Goal: Transaction & Acquisition: Purchase product/service

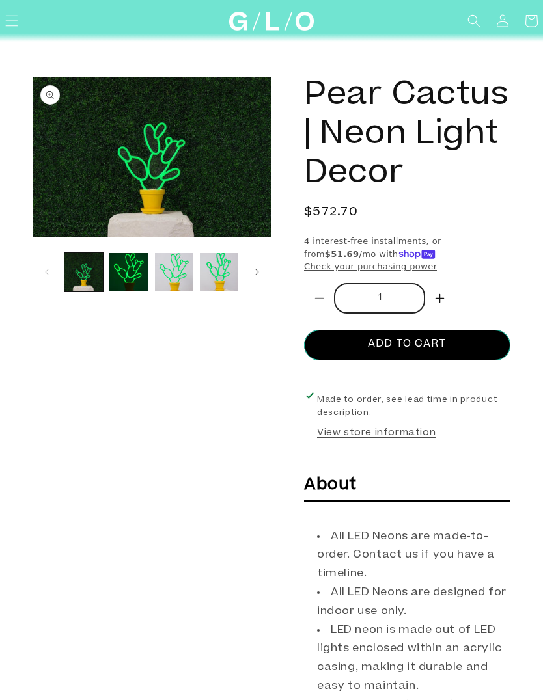
click at [16, 20] on icon "Menu" at bounding box center [11, 20] width 13 height 13
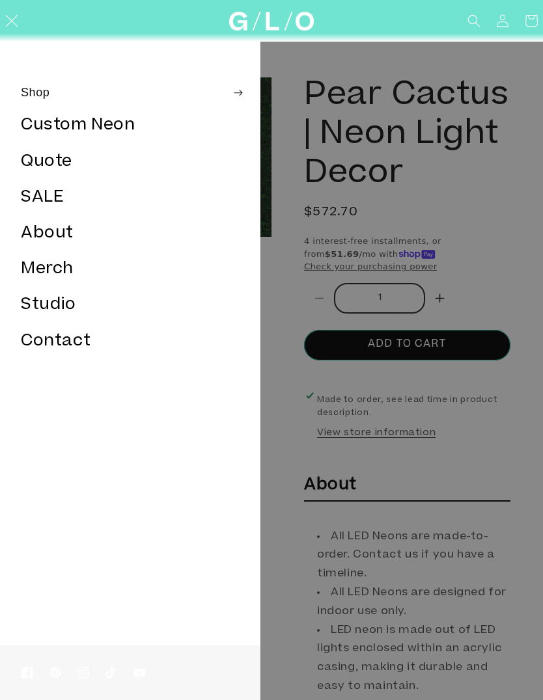
click at [36, 191] on link "SALE" at bounding box center [130, 198] width 260 height 34
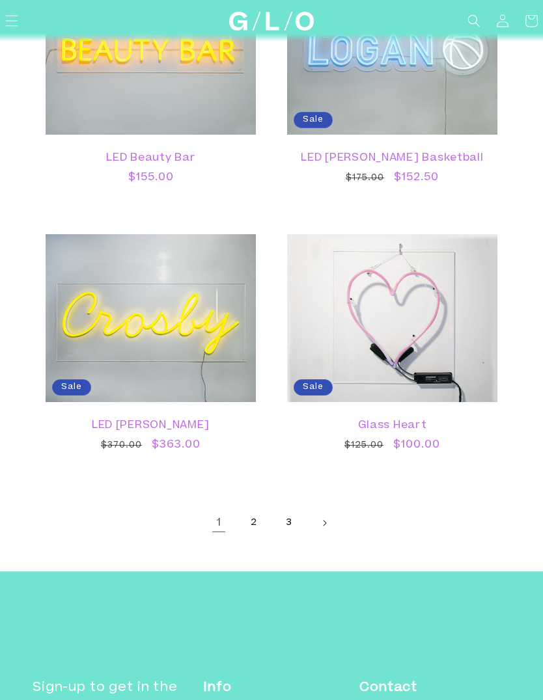
scroll to position [2930, 0]
click at [257, 519] on link "2" at bounding box center [253, 523] width 29 height 29
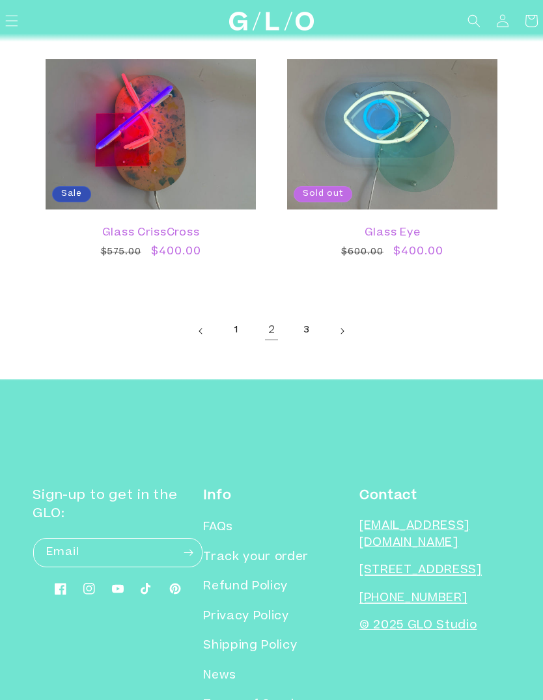
scroll to position [3234, 0]
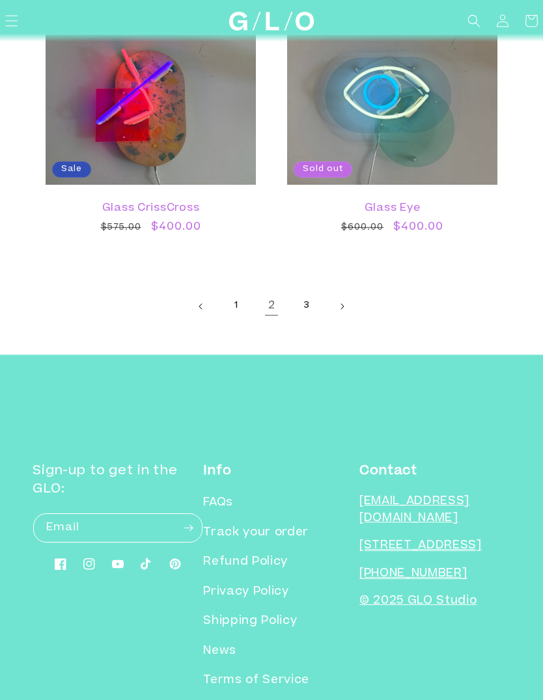
click at [348, 297] on link "Next page" at bounding box center [341, 306] width 29 height 29
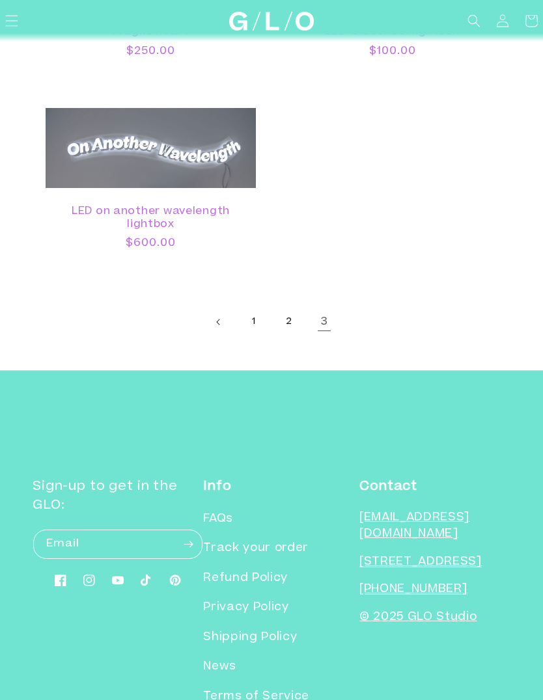
scroll to position [1994, 0]
